Goal: Information Seeking & Learning: Check status

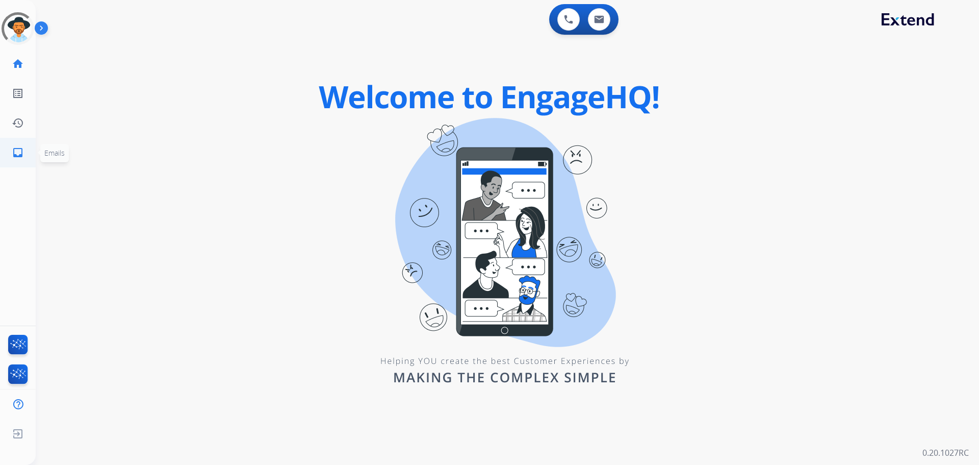
click at [21, 158] on mat-icon "inbox" at bounding box center [18, 152] width 12 height 12
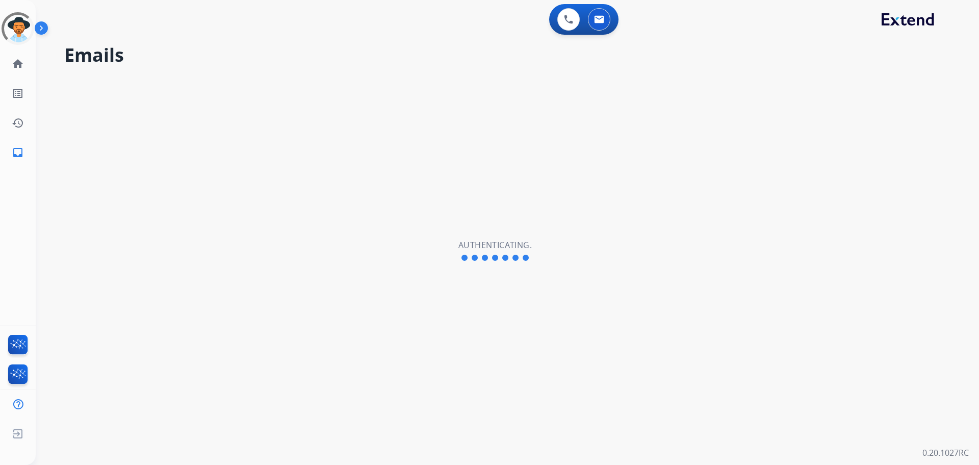
select select "**********"
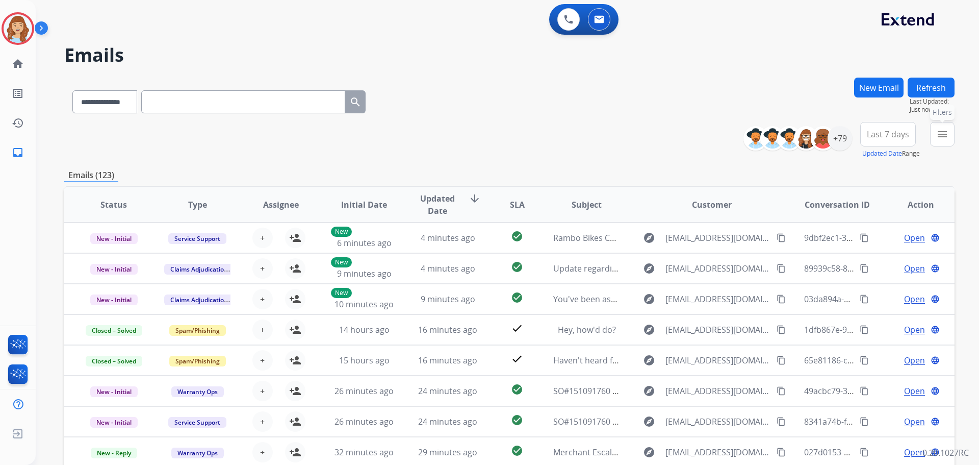
click at [936, 134] on button "menu Filters" at bounding box center [942, 134] width 24 height 24
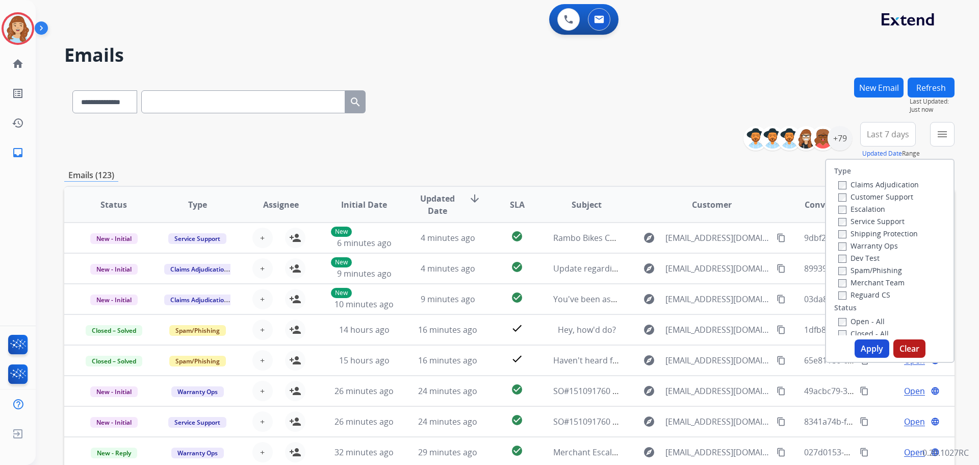
click at [882, 182] on label "Claims Adjudication" at bounding box center [879, 185] width 81 height 10
click at [868, 345] on button "Apply" at bounding box center [872, 348] width 35 height 18
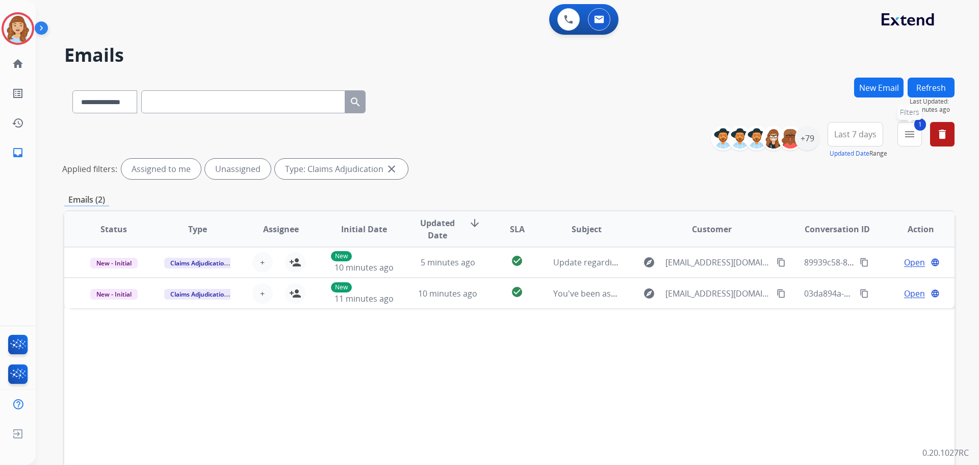
click at [919, 134] on button "1 menu Filters" at bounding box center [910, 134] width 24 height 24
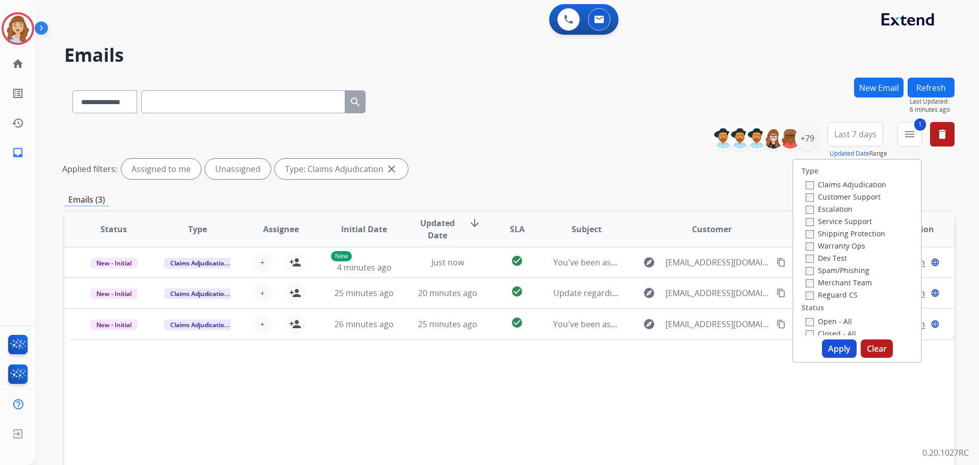
click at [508, 106] on div "**********" at bounding box center [509, 100] width 891 height 44
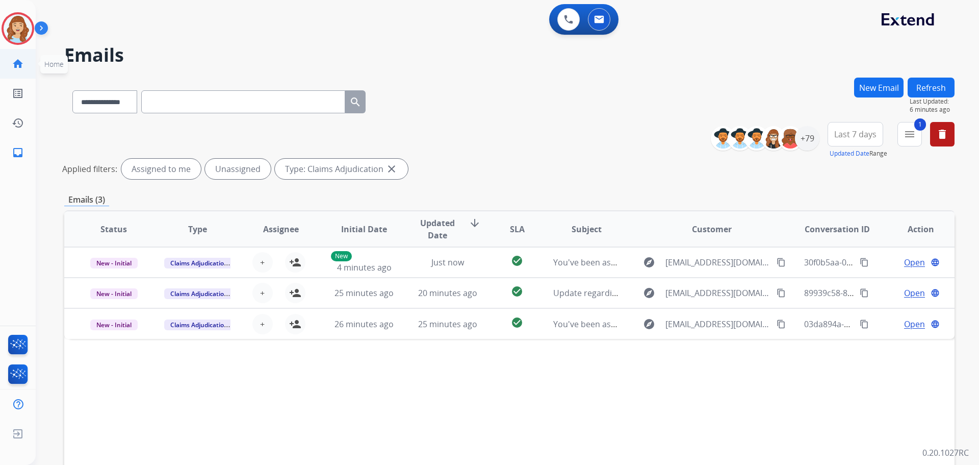
click at [21, 69] on mat-icon "home" at bounding box center [18, 64] width 12 height 12
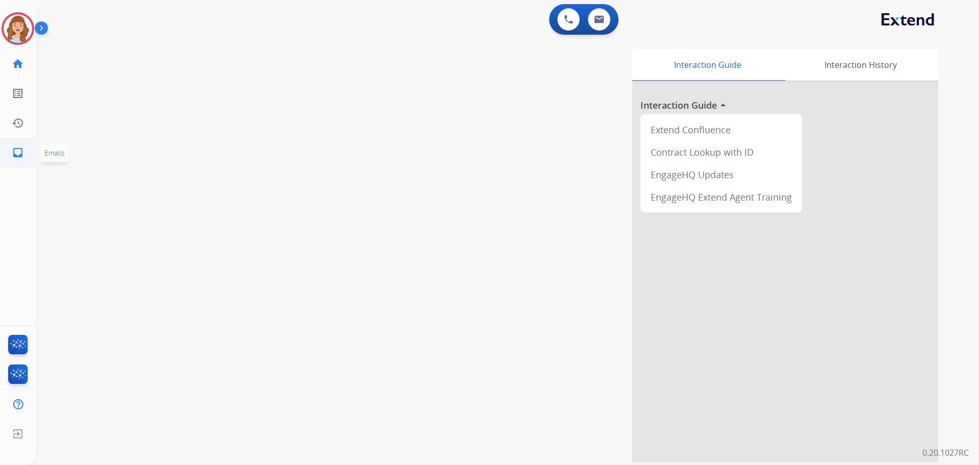
click at [20, 160] on link "inbox Emails" at bounding box center [18, 152] width 29 height 29
select select "**********"
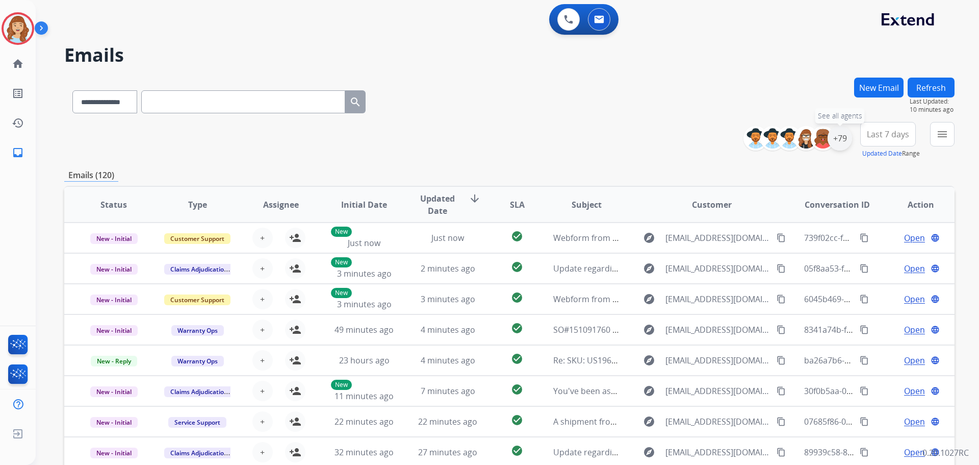
click at [840, 138] on div "+79" at bounding box center [840, 138] width 24 height 24
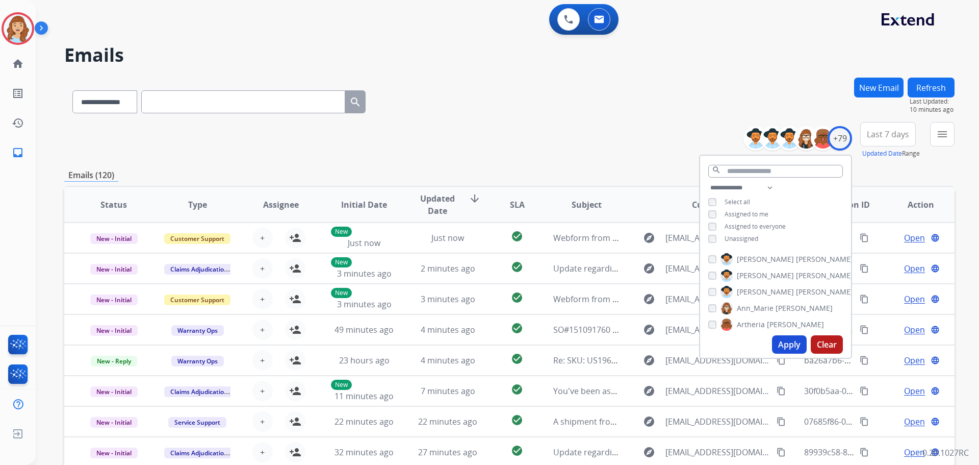
click at [743, 213] on span "Assigned to me" at bounding box center [747, 214] width 44 height 9
click at [899, 132] on span "Last 7 days" at bounding box center [888, 134] width 42 height 4
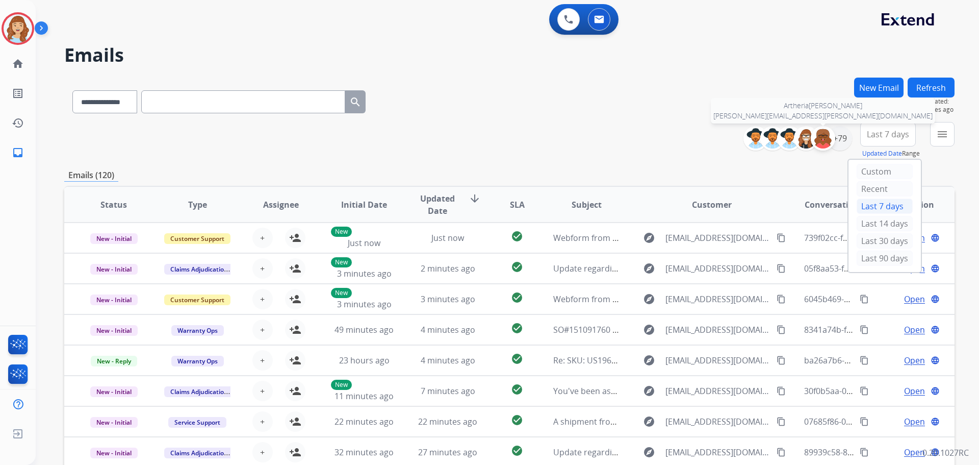
click at [823, 139] on img at bounding box center [823, 138] width 20 height 20
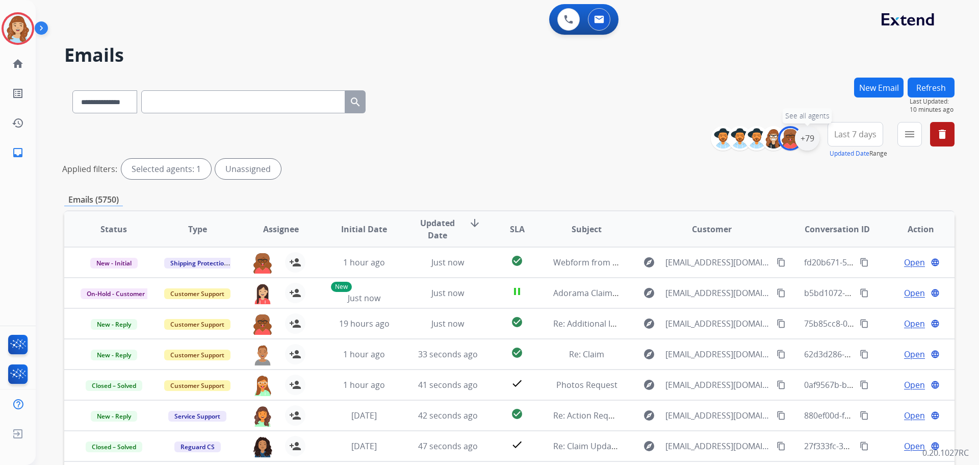
click at [803, 137] on div "+79" at bounding box center [807, 138] width 24 height 24
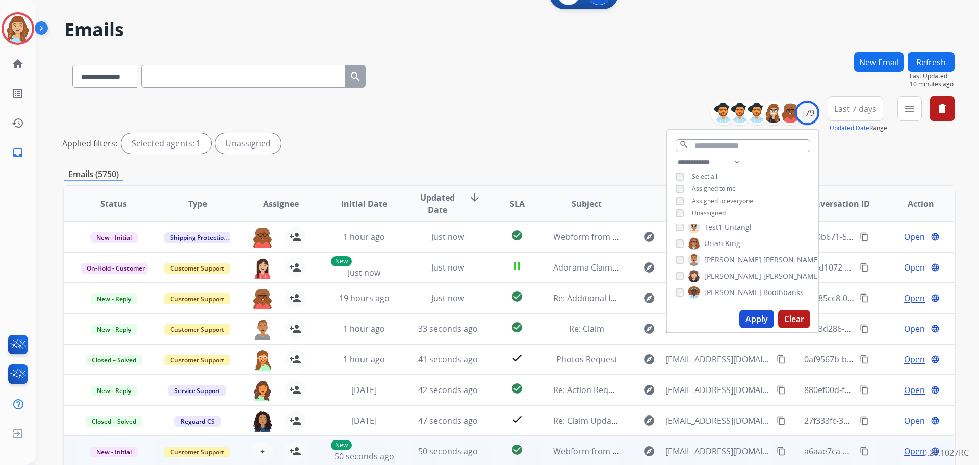
scroll to position [140, 0]
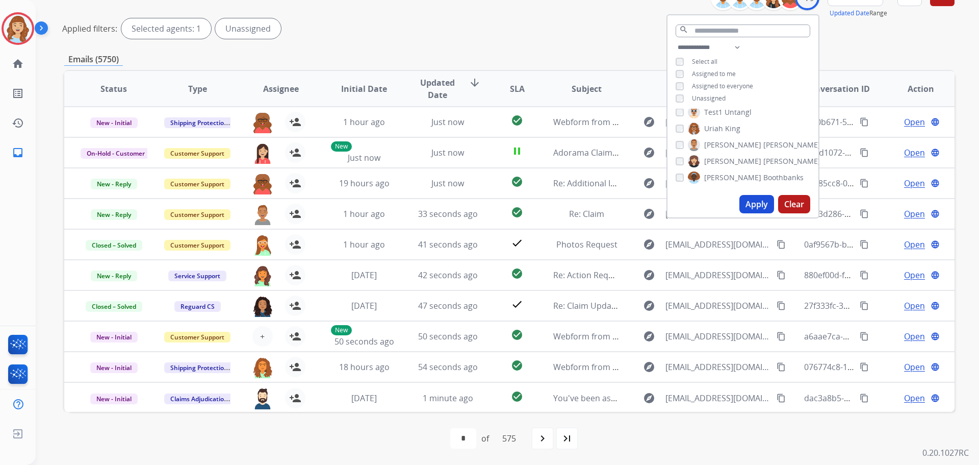
click at [751, 205] on button "Apply" at bounding box center [757, 204] width 35 height 18
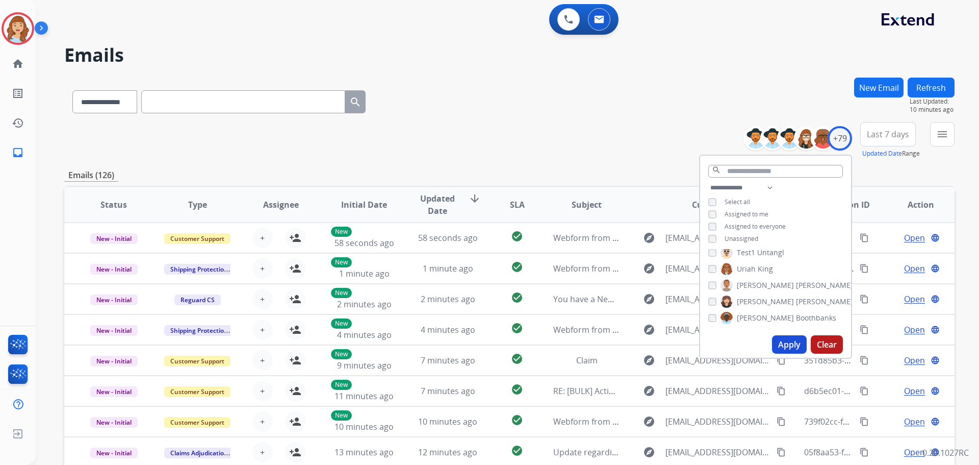
click at [903, 136] on span "Last 7 days" at bounding box center [888, 134] width 42 height 4
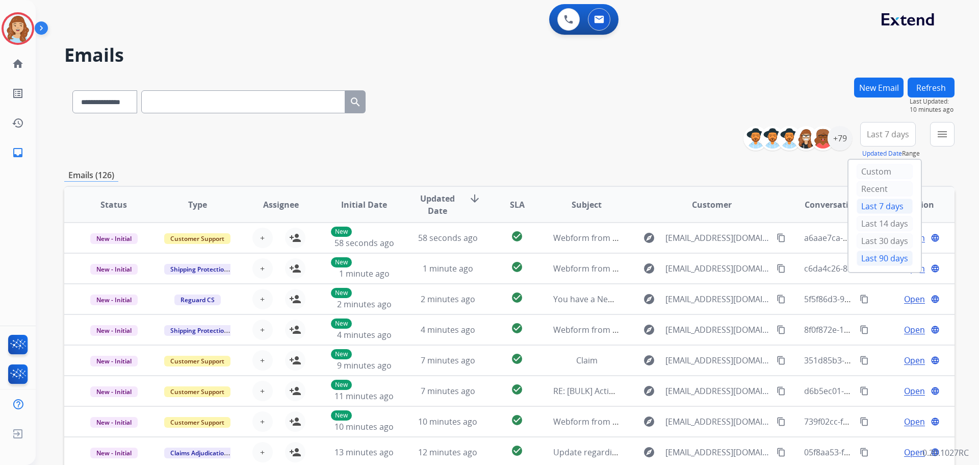
click at [892, 256] on div "Last 90 days" at bounding box center [885, 257] width 56 height 15
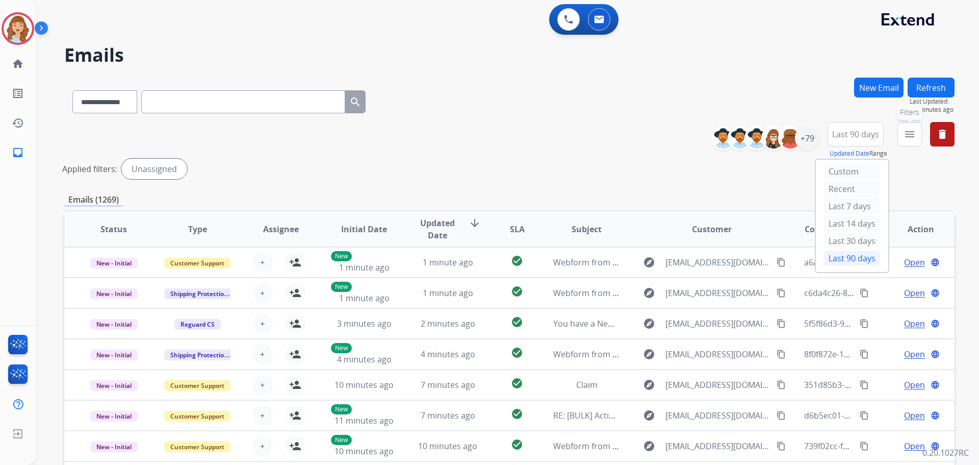
click at [910, 132] on mat-icon "menu" at bounding box center [910, 134] width 12 height 12
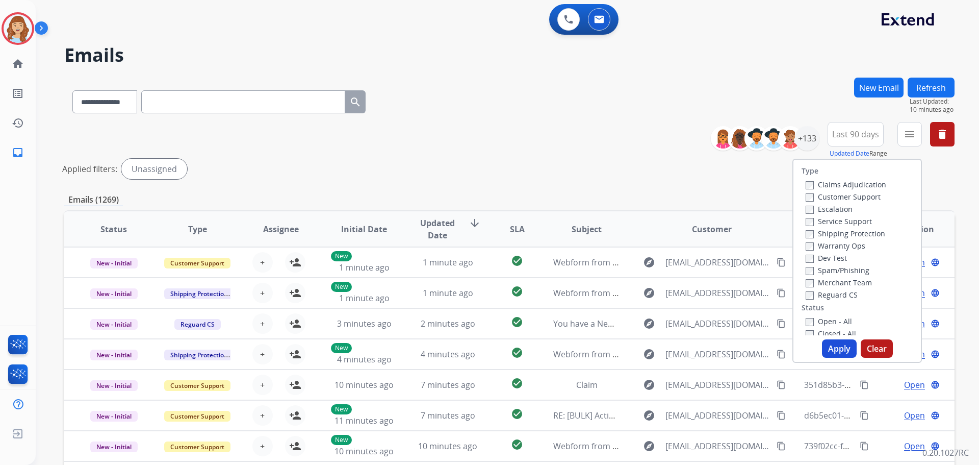
click at [860, 184] on label "Claims Adjudication" at bounding box center [846, 185] width 81 height 10
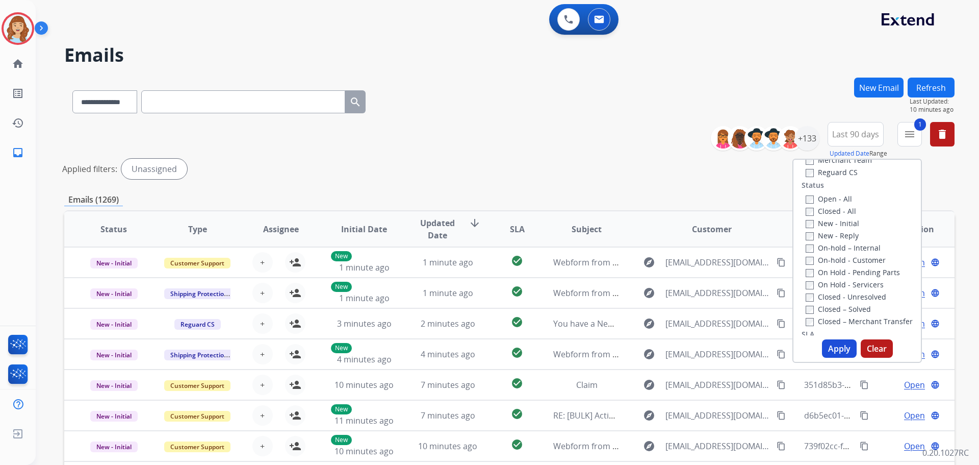
scroll to position [102, 0]
click at [839, 244] on label "New - Initial" at bounding box center [833, 244] width 54 height 10
click at [839, 255] on label "New - Reply" at bounding box center [832, 256] width 53 height 10
click at [839, 344] on button "Apply" at bounding box center [839, 348] width 35 height 18
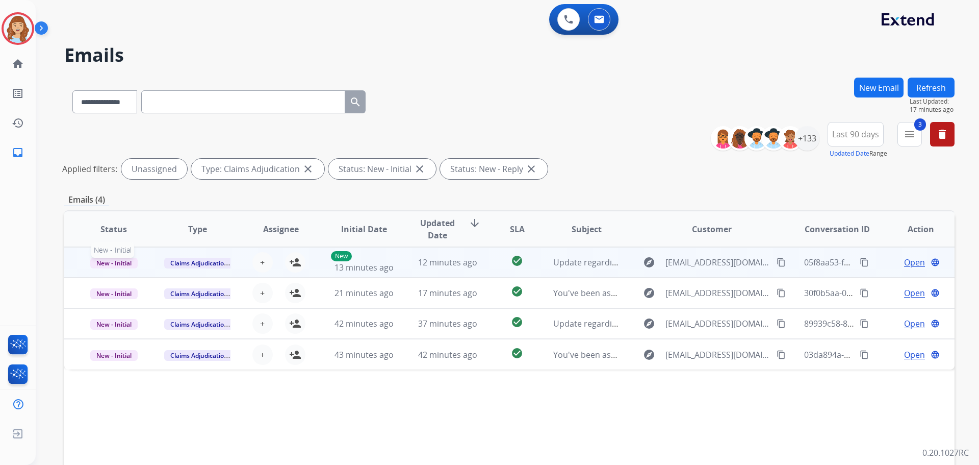
click at [129, 260] on span "New - Initial" at bounding box center [113, 263] width 47 height 11
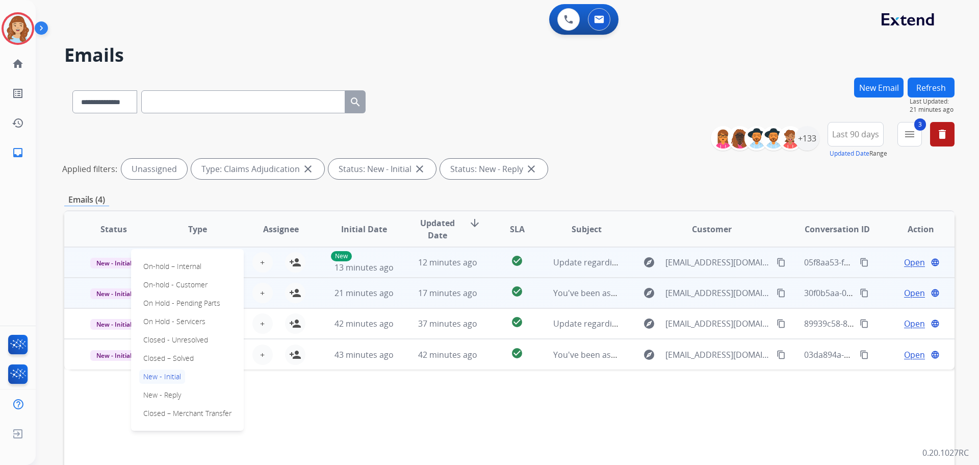
click at [492, 295] on td "check_circle" at bounding box center [509, 292] width 56 height 31
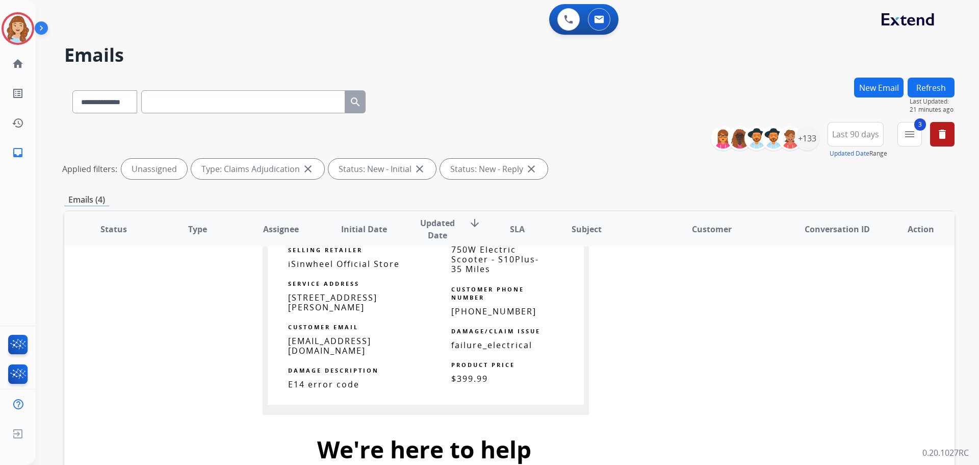
scroll to position [490, 0]
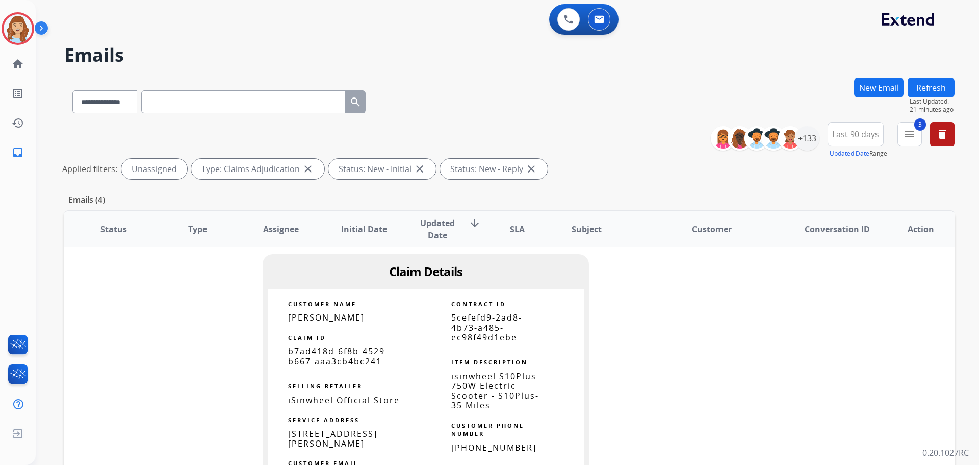
click at [493, 232] on th "SLA" at bounding box center [509, 229] width 56 height 36
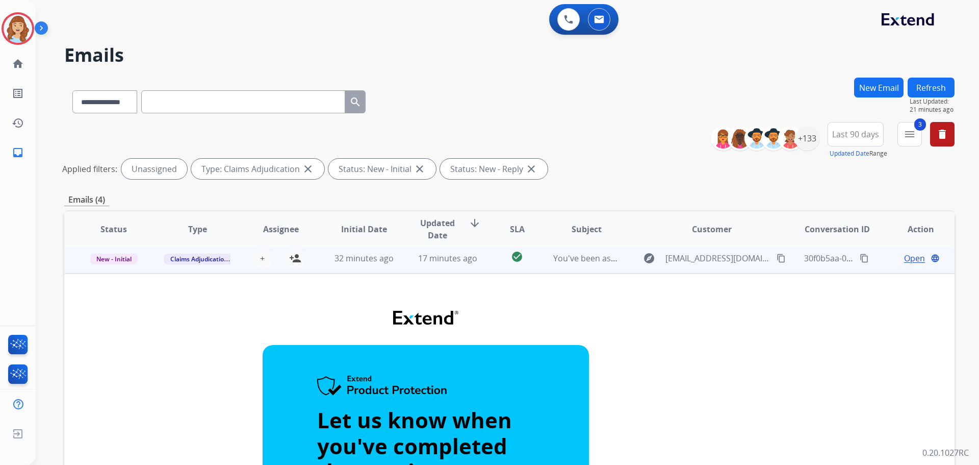
scroll to position [31, 0]
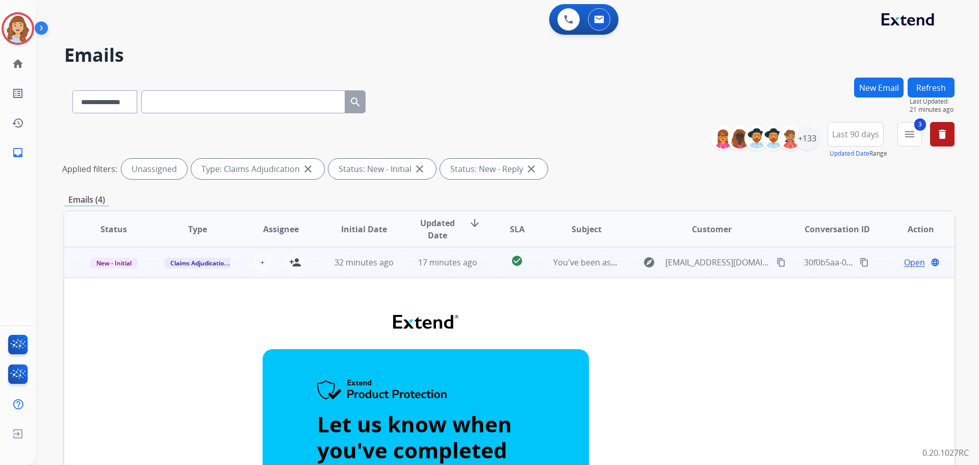
click at [623, 262] on td "explore no-reply@extend.com content_copy" at bounding box center [704, 262] width 167 height 31
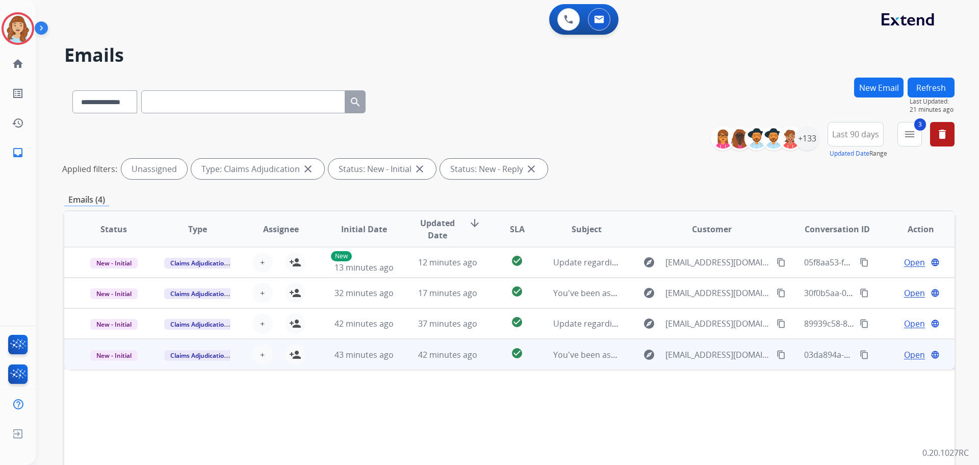
click at [489, 355] on td "check_circle" at bounding box center [509, 354] width 56 height 31
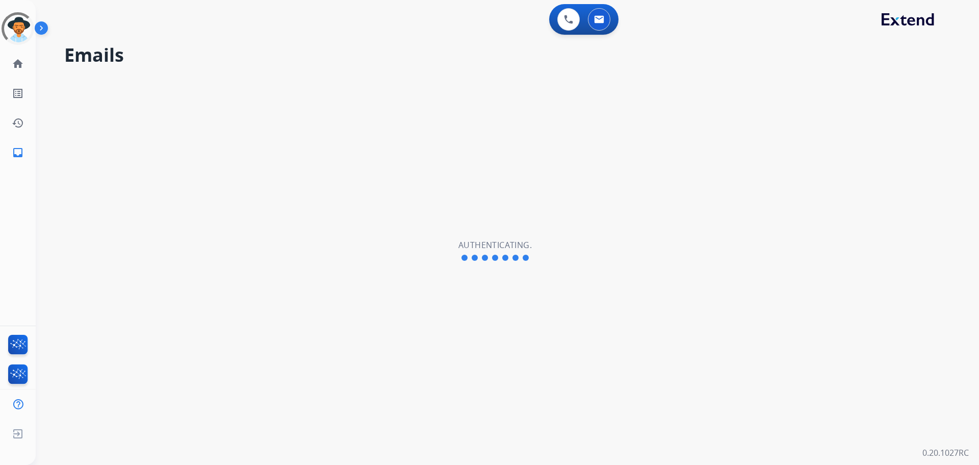
select select "**********"
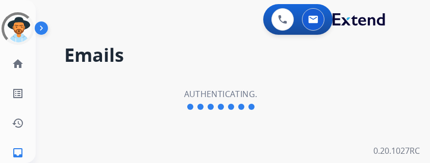
select select "**********"
